Goal: Task Accomplishment & Management: Manage account settings

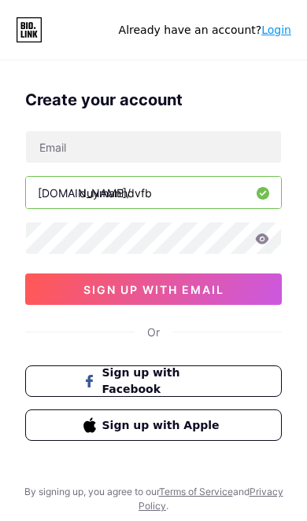
click at [228, 382] on button "Sign up with Facebook" at bounding box center [153, 381] width 256 height 31
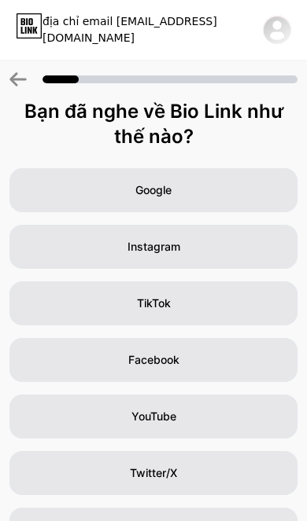
click at [218, 296] on div "TikTok" at bounding box center [153, 303] width 288 height 44
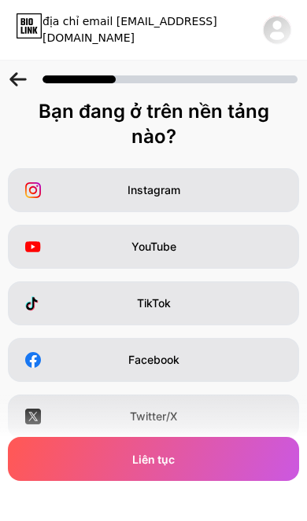
click at [225, 352] on div "Facebook" at bounding box center [153, 360] width 291 height 44
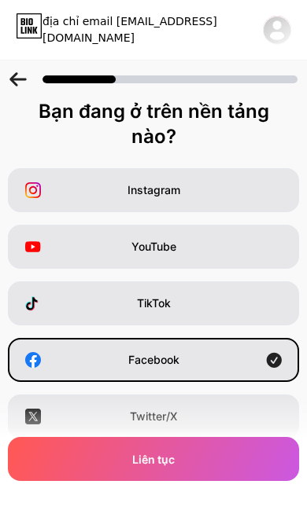
click at [204, 463] on div "Liên tục" at bounding box center [153, 459] width 291 height 44
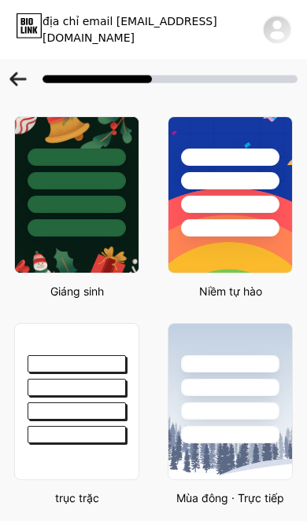
scroll to position [239, 0]
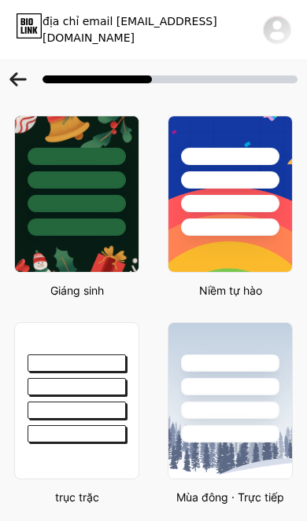
click at [90, 395] on div at bounding box center [76, 382] width 123 height 119
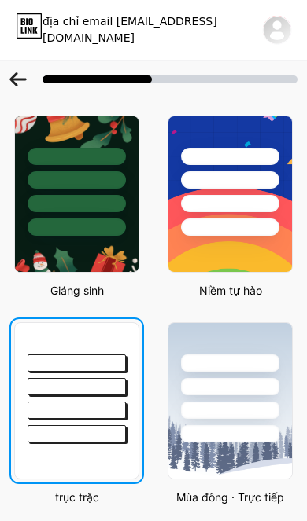
scroll to position [0, 0]
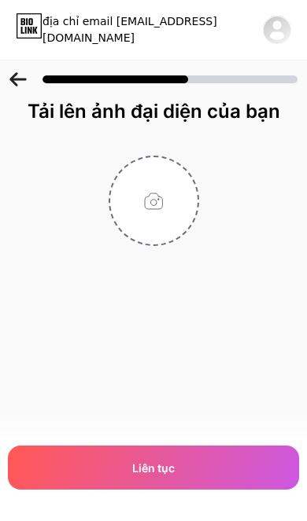
click at [156, 204] on input "file" at bounding box center [153, 200] width 87 height 87
type input "C:\fakepath\att.AEnZXvqBWi9DbMd5q3ppO1ucVcS2F2LzUfRHbZFn9Iw.jpeg"
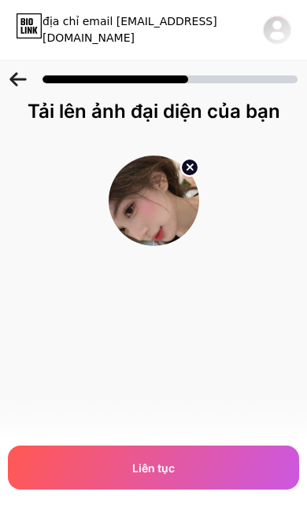
click at [215, 468] on div "Liên tục" at bounding box center [153, 468] width 291 height 44
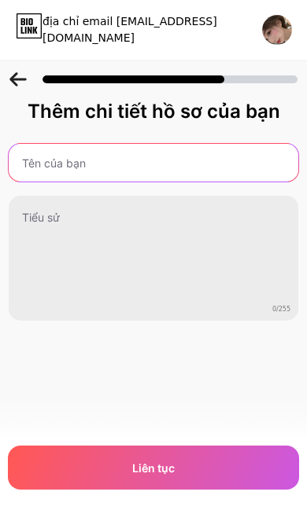
click at [237, 164] on input "text" at bounding box center [153, 163] width 289 height 38
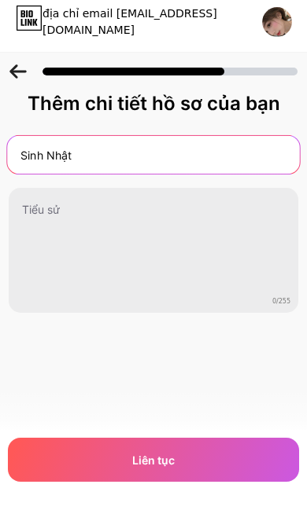
type input "Sinh Nhật"
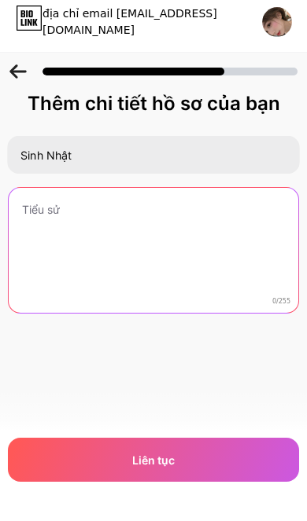
click at [171, 214] on textarea at bounding box center [153, 259] width 289 height 127
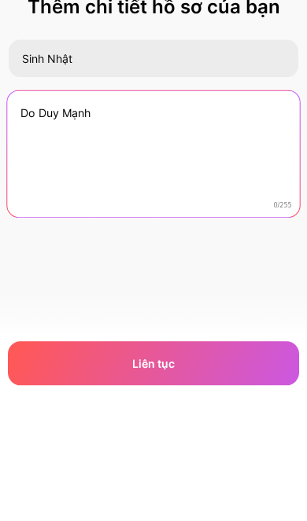
type textarea "Do Duy Mạnh"
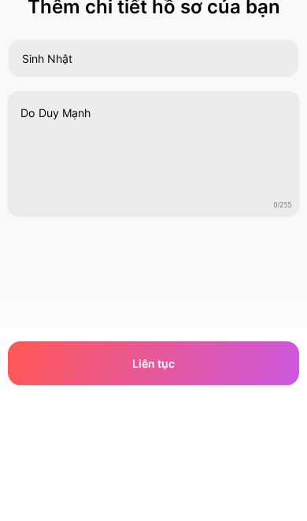
scroll to position [64, 0]
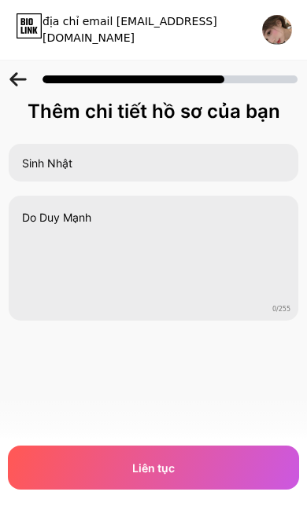
click at [211, 465] on div "Liên tục" at bounding box center [153, 468] width 291 height 44
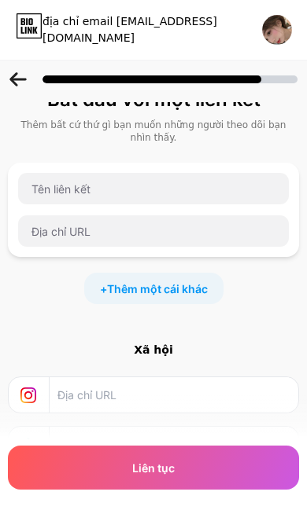
scroll to position [0, 0]
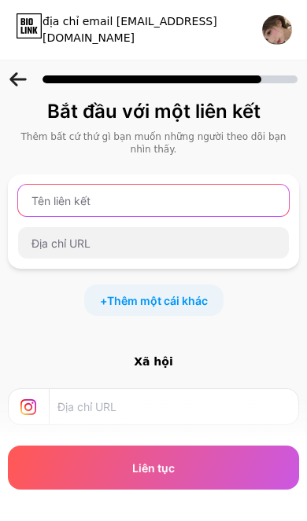
click at [248, 196] on input "text" at bounding box center [153, 200] width 270 height 31
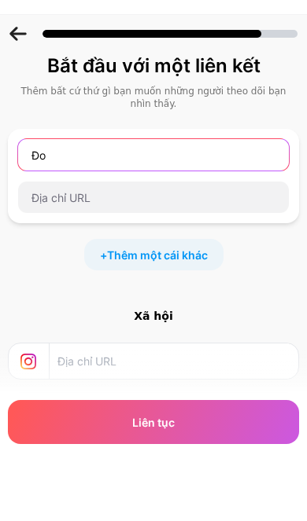
type input "Đ"
type input "Do Duy Mạnh Chào Bạn!"
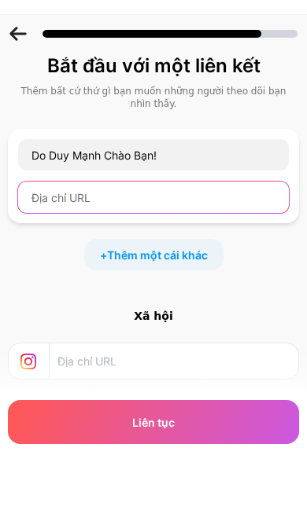
click at [191, 227] on input "text" at bounding box center [153, 242] width 270 height 31
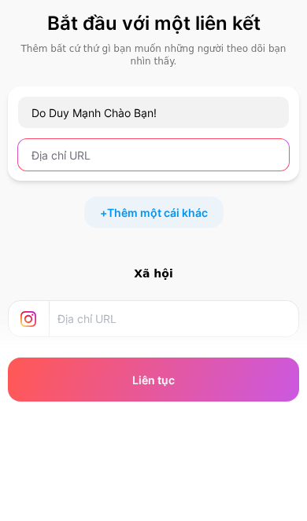
scroll to position [88, 0]
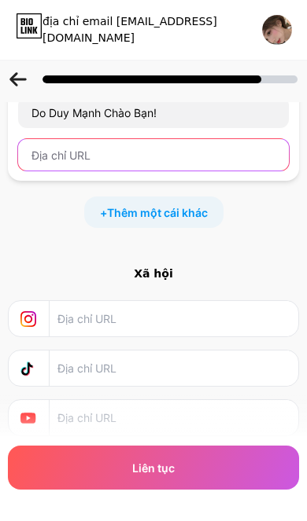
click at [102, 154] on input "text" at bounding box center [153, 154] width 270 height 31
paste input "https://www.facebook.com/share/17NfTVLtsv/?mibextid=wwXIfr"
type input "https://www.facebook.com/share/17NfTVLtsv/?mibextid=wwXIfr"
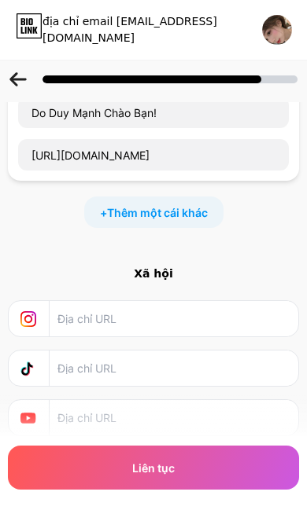
click at [171, 209] on span "Thêm một cái khác" at bounding box center [157, 212] width 101 height 17
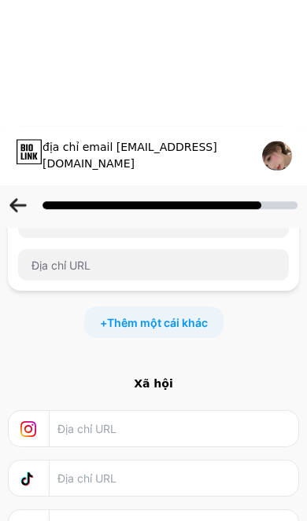
scroll to position [217, 0]
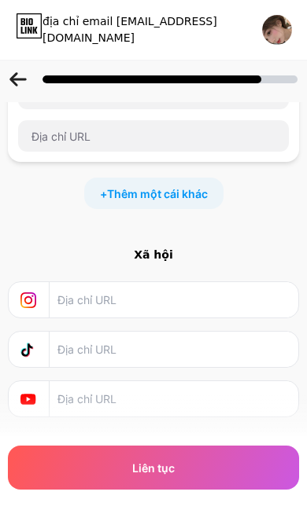
click at [204, 292] on input "text" at bounding box center [172, 299] width 231 height 35
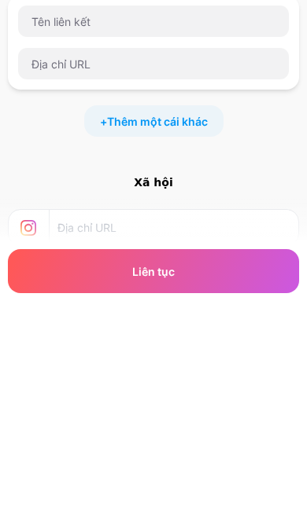
click at [156, 371] on div "Xã hội" at bounding box center [153, 379] width 291 height 16
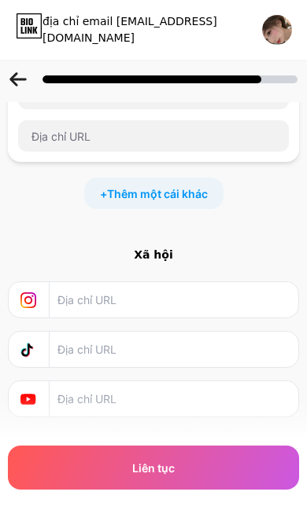
click at [153, 244] on div "Bắt đầu với một liên kết Thêm bất cứ thứ gì bạn muốn những người theo dõi bạn n…" at bounding box center [153, 149] width 307 height 535
click at [201, 304] on input "text" at bounding box center [172, 299] width 231 height 35
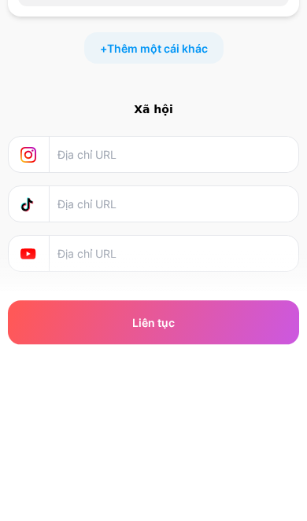
click at [149, 282] on input "text" at bounding box center [172, 299] width 231 height 35
paste input "https://www.instagram.com/dm_17.x?igsh=ZXl0YmIzZTNzeHRj&utm_source=qr"
type input "https://www.instagram.com/dm_17.x?igsh=ZXl0YmIzZTNzeHRj&utm_source=qr"
click at [141, 332] on input "text" at bounding box center [172, 349] width 231 height 35
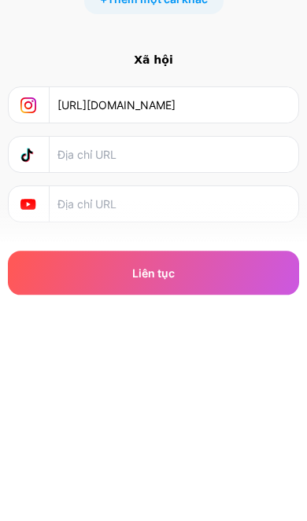
click at [123, 332] on input "text" at bounding box center [172, 349] width 231 height 35
paste input "https://www.tiktok.com/@duymanh_072?_t=ZS-8ziTpFgRcY5&_r=1"
type input "https://www.tiktok.com/@duymanh_072?_t=ZS-8ziTpFgRcY5&_r=1"
click at [171, 381] on input "text" at bounding box center [172, 398] width 231 height 35
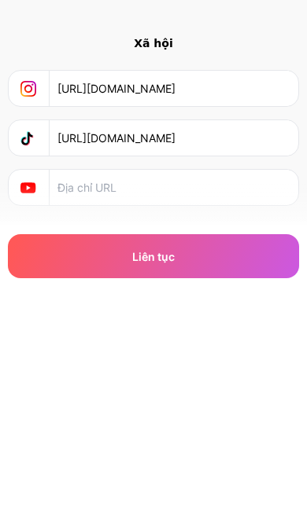
click at [124, 381] on input "text" at bounding box center [172, 398] width 231 height 35
paste input "https://www.youtube.com/@doanmanho"
type input "https://www.youtube.com/@doanmanho"
click at [193, 446] on div "Liên tục" at bounding box center [153, 468] width 291 height 44
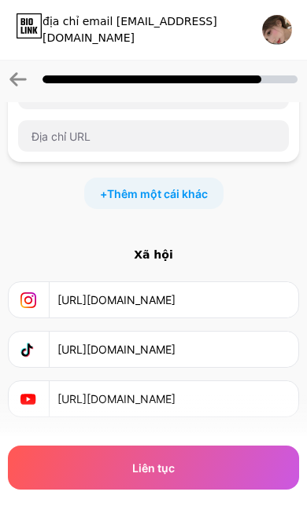
click at [169, 181] on div "+ Thêm một cái khác" at bounding box center [153, 193] width 139 height 31
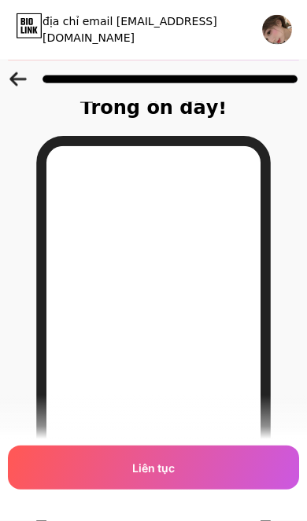
scroll to position [0, 0]
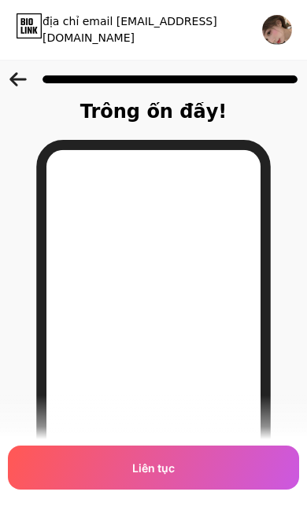
click at [15, 82] on icon at bounding box center [17, 79] width 17 height 14
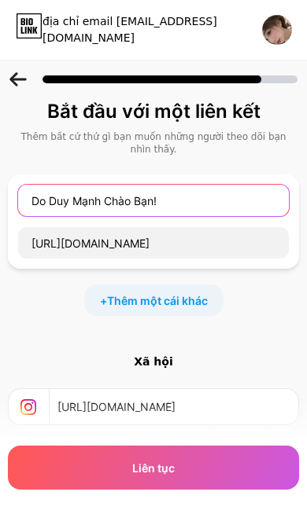
click at [229, 197] on input "Do Duy Mạnh Chào Bạn!" at bounding box center [153, 200] width 270 height 31
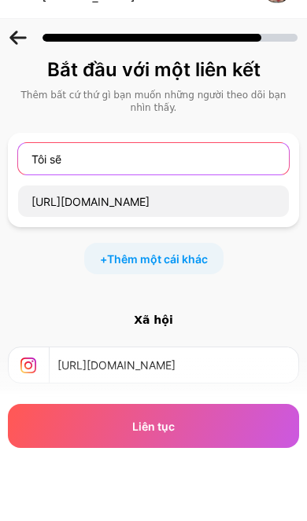
type input "Tôi"
type input "Facebook"
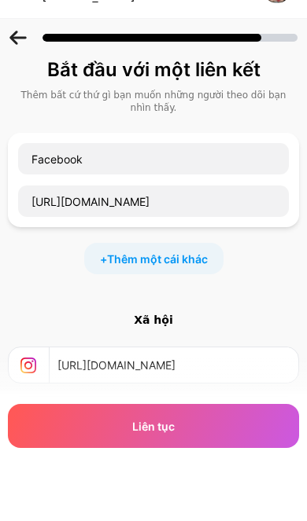
click at [222, 289] on div "Bắt đầu với một liên kết Thêm bất cứ thứ gì bạn muốn những người theo dõi bạn n…" at bounding box center [153, 311] width 307 height 425
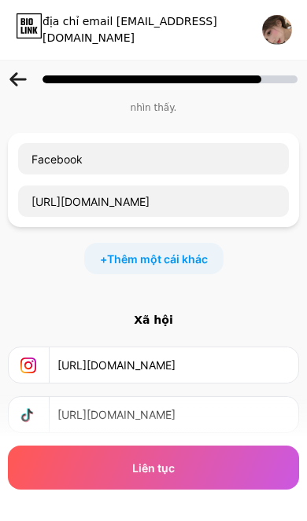
click at [220, 468] on div "Liên tục" at bounding box center [153, 468] width 291 height 44
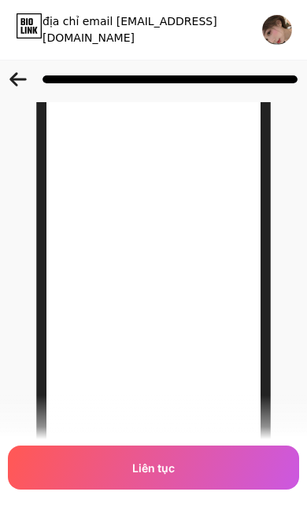
scroll to position [96, 0]
click at [210, 490] on div "Liên tục" at bounding box center [153, 468] width 291 height 44
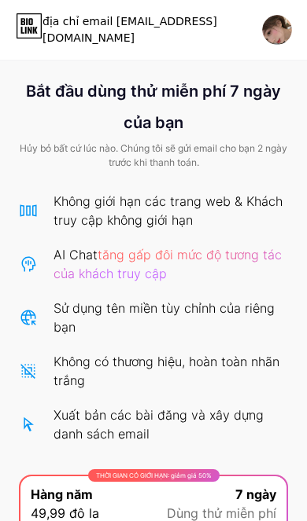
click at [277, 28] on img at bounding box center [277, 30] width 30 height 30
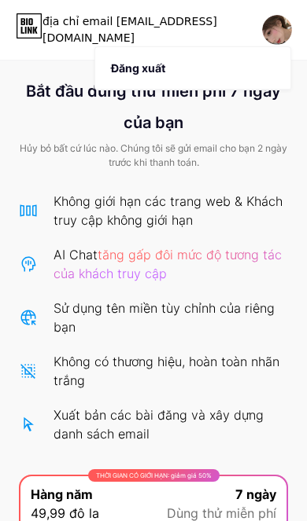
click at [252, 160] on span "Hủy bỏ bất cứ lúc nào. Chúng tôi sẽ gửi email cho bạn 2 ngày trước khi thanh to…" at bounding box center [153, 155] width 269 height 28
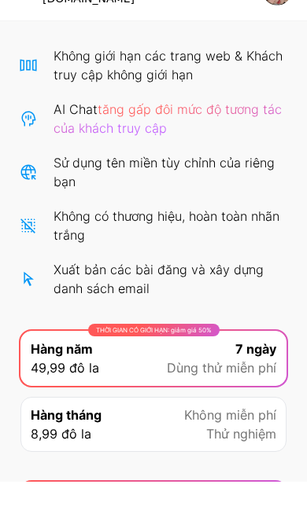
scroll to position [103, 0]
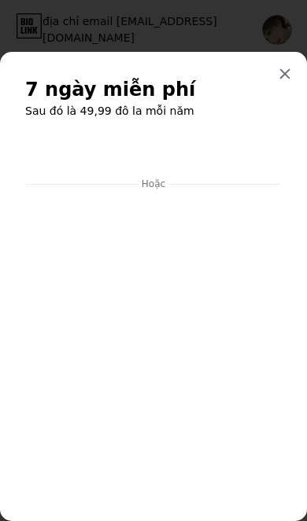
click at [285, 79] on icon at bounding box center [284, 74] width 13 height 13
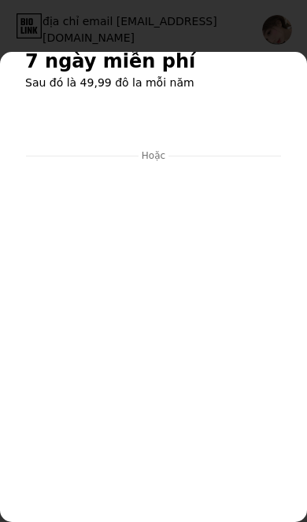
scroll to position [28, 0]
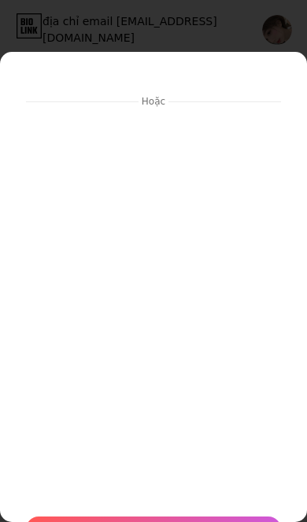
scroll to position [83, 0]
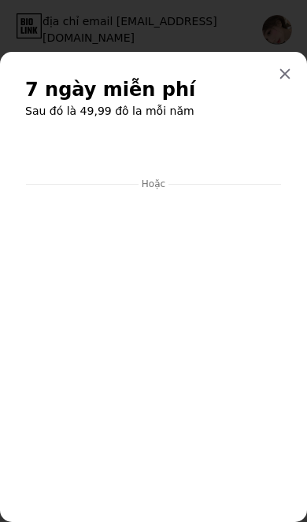
scroll to position [0, 0]
click at [281, 70] on icon at bounding box center [285, 74] width 9 height 9
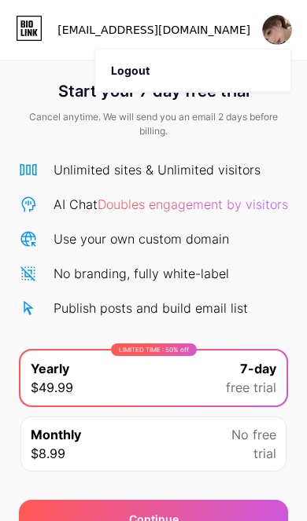
click at [23, 31] on icon at bounding box center [29, 28] width 27 height 25
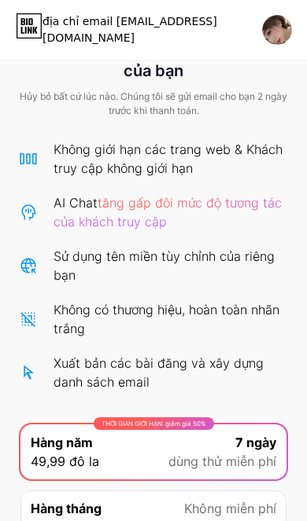
scroll to position [103, 0]
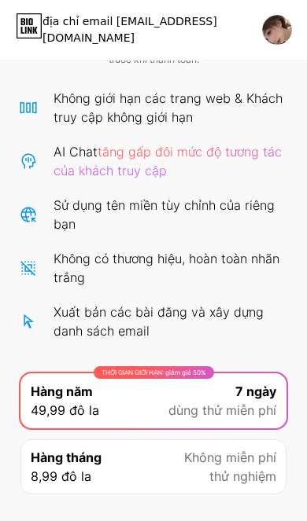
click at [242, 476] on span "thử nghiệm" at bounding box center [242, 476] width 67 height 19
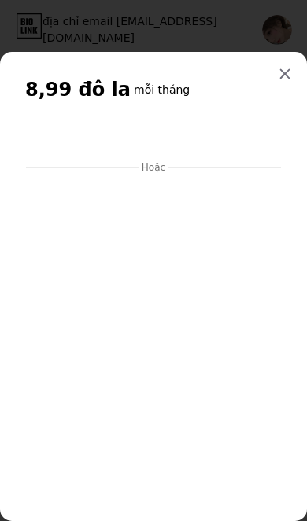
scroll to position [0, 0]
click at [284, 79] on icon at bounding box center [285, 74] width 9 height 9
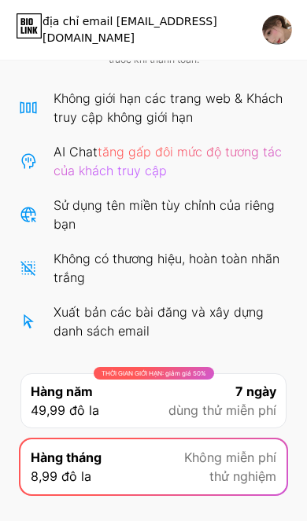
click at [184, 20] on div "địa chỉ email [EMAIL_ADDRESS][DOMAIN_NAME]" at bounding box center [166, 29] width 248 height 33
click at [185, 31] on div "địa chỉ email [EMAIL_ADDRESS][DOMAIN_NAME]" at bounding box center [146, 29] width 208 height 33
click at [144, 31] on div "địa chỉ email [EMAIL_ADDRESS][DOMAIN_NAME]" at bounding box center [146, 29] width 208 height 33
click at [72, 33] on div "địa chỉ email [EMAIL_ADDRESS][DOMAIN_NAME]" at bounding box center [146, 29] width 208 height 33
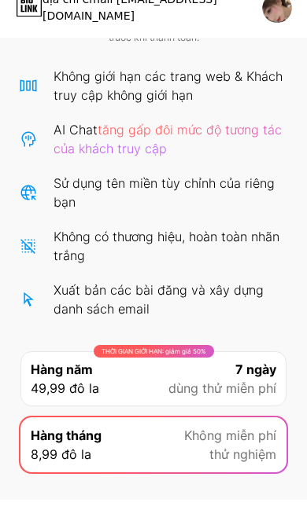
scroll to position [103, 0]
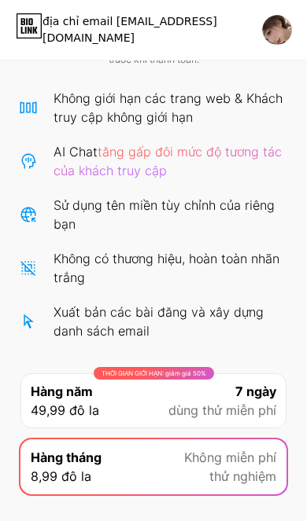
click at [235, 406] on span "dùng thử miễn phí" at bounding box center [222, 410] width 108 height 19
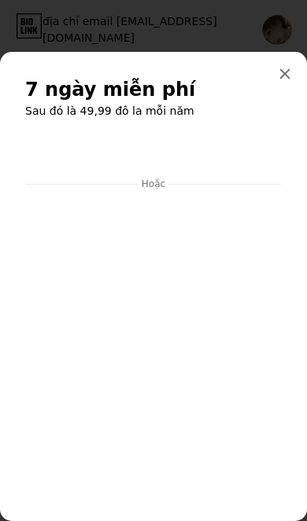
scroll to position [0, 0]
click at [283, 78] on icon at bounding box center [284, 74] width 13 height 13
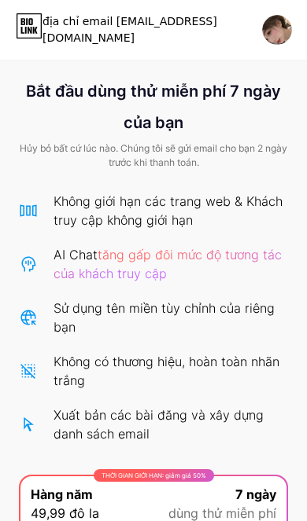
click at [215, 255] on span "tăng gấp đôi mức độ tương tác của khách truy cập" at bounding box center [167, 264] width 228 height 35
click at [214, 249] on span "tăng gấp đôi mức độ tương tác của khách truy cập" at bounding box center [167, 264] width 228 height 35
click at [277, 27] on img at bounding box center [277, 30] width 30 height 30
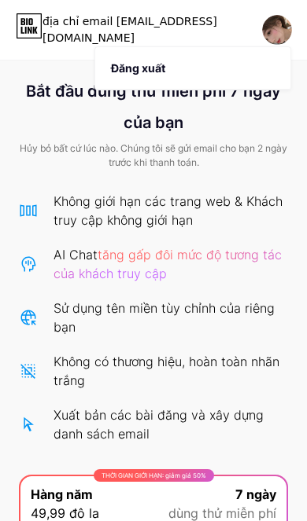
click at [238, 70] on li "Đăng xuất" at bounding box center [192, 68] width 195 height 42
